Goal: Find specific page/section

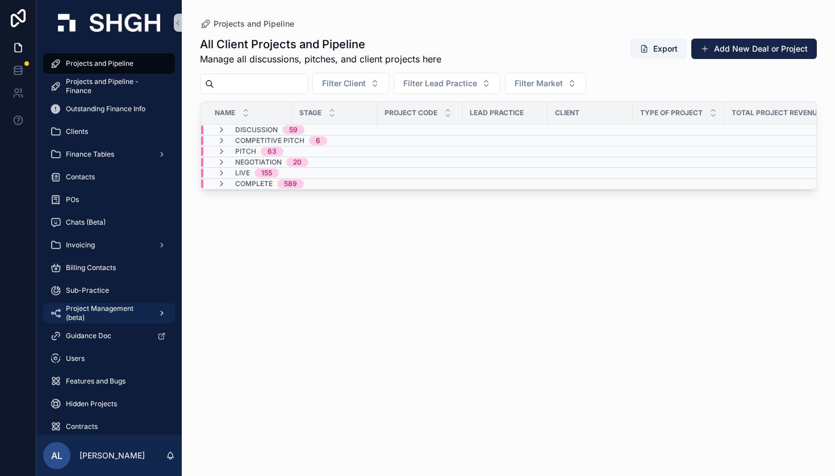
click at [164, 312] on icon "scrollable content" at bounding box center [162, 313] width 8 height 8
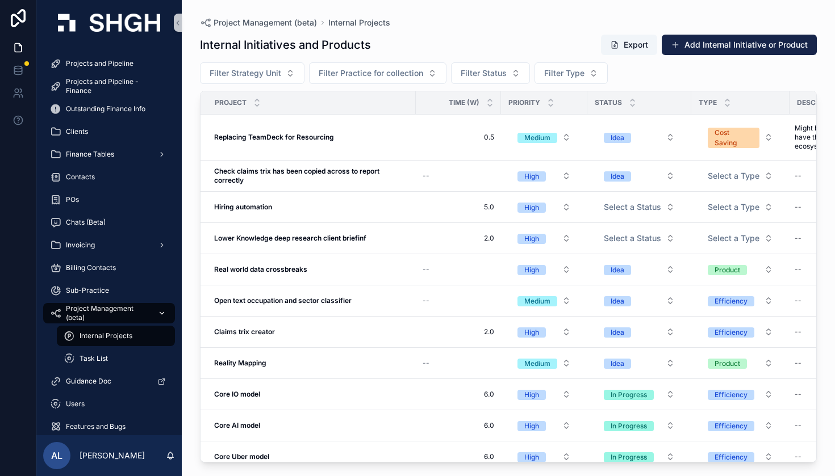
click at [162, 312] on icon "scrollable content" at bounding box center [162, 313] width 8 height 8
click at [164, 312] on icon "scrollable content" at bounding box center [162, 313] width 8 height 8
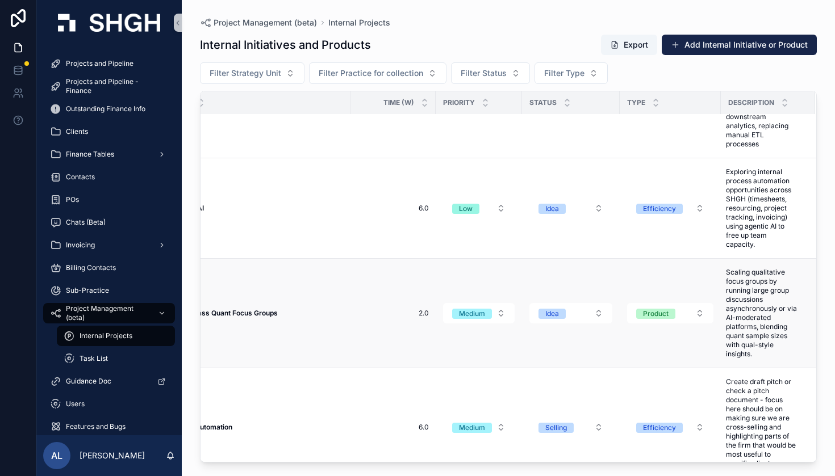
scroll to position [1222, 56]
click at [628, 269] on td "Product" at bounding box center [669, 314] width 101 height 110
click at [618, 259] on td "Idea" at bounding box center [571, 314] width 98 height 110
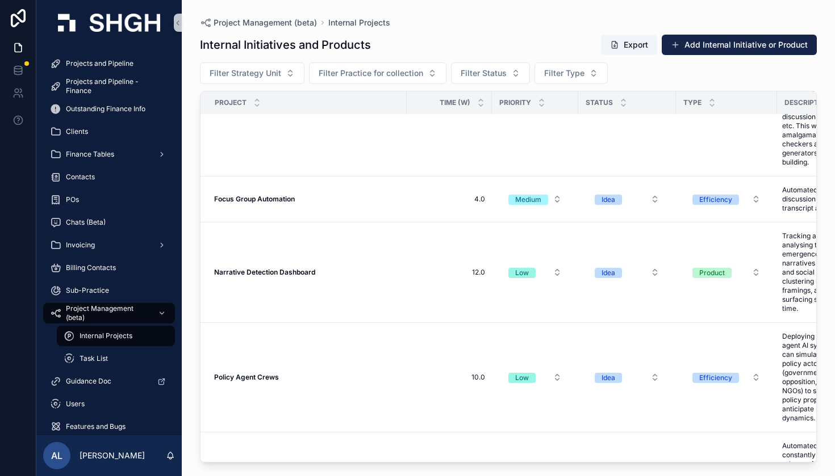
scroll to position [2877, 0]
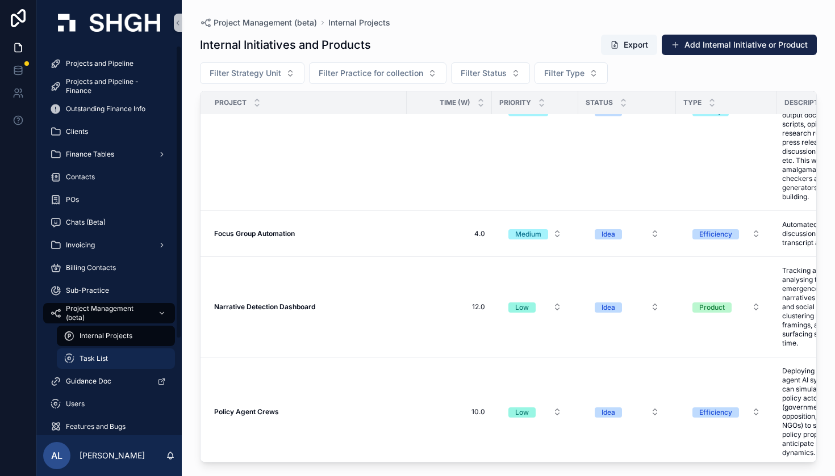
click at [102, 361] on span "Task List" at bounding box center [93, 358] width 28 height 9
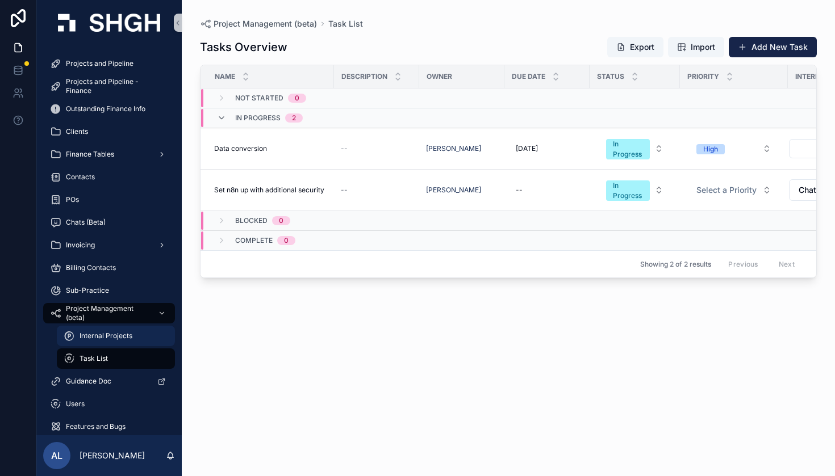
click at [125, 334] on span "Internal Projects" at bounding box center [105, 336] width 53 height 9
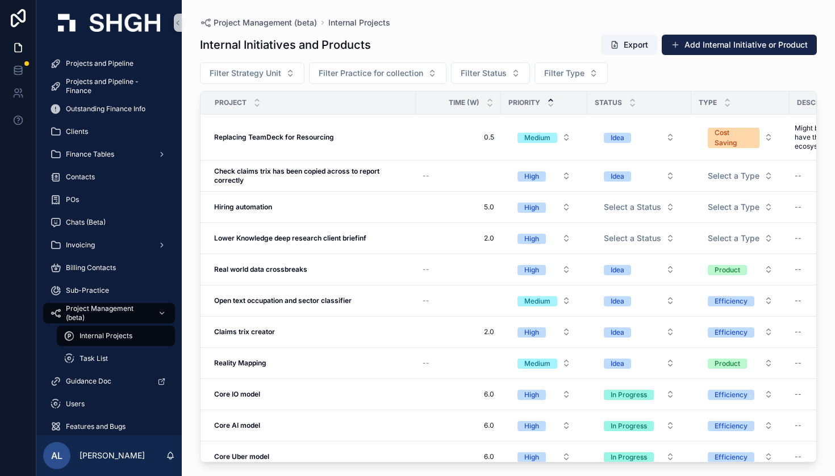
click at [550, 99] on icon "scrollable content" at bounding box center [550, 100] width 4 height 2
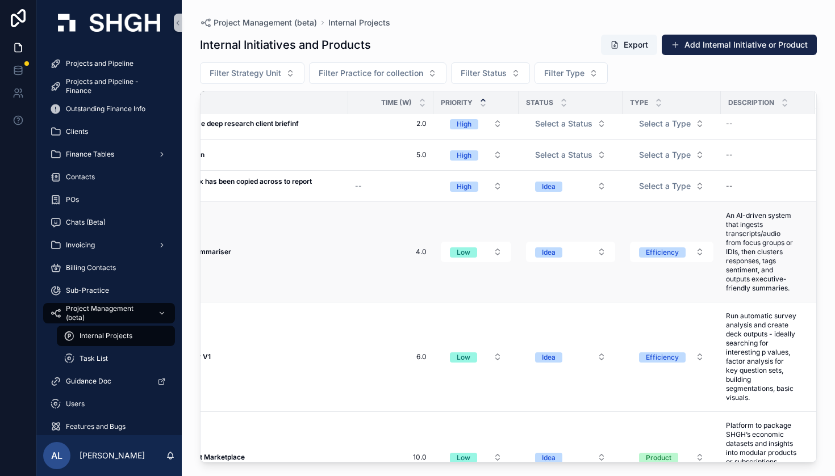
scroll to position [1548, 66]
